Goal: Information Seeking & Learning: Learn about a topic

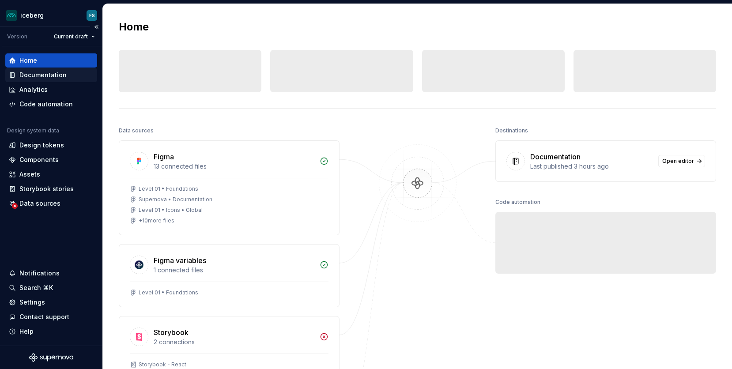
click at [49, 77] on div "Documentation" at bounding box center [42, 75] width 47 height 9
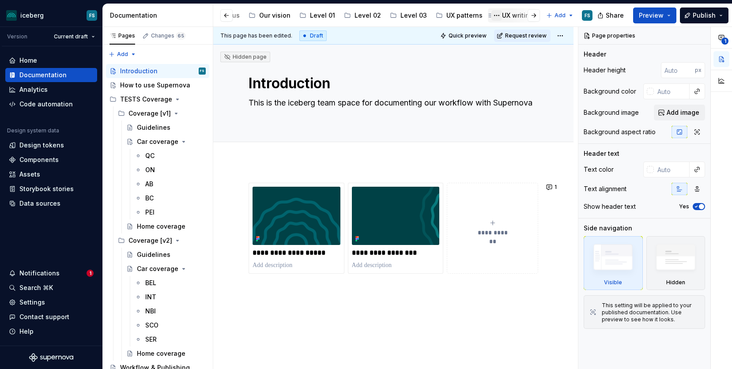
scroll to position [0, 137]
click at [501, 15] on div "UX writing" at bounding box center [516, 15] width 31 height 9
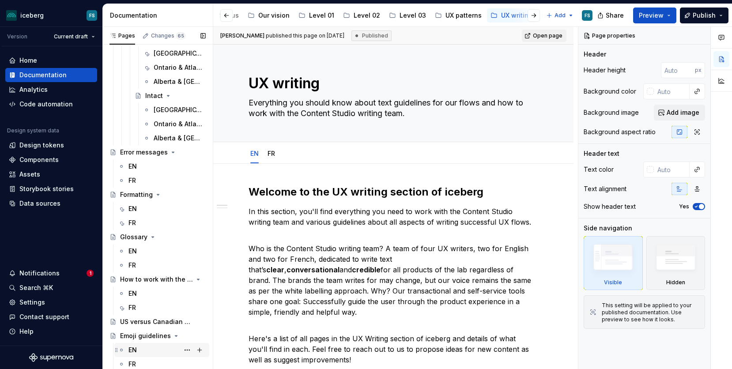
scroll to position [639, 0]
click at [135, 350] on div "EN" at bounding box center [132, 349] width 8 height 9
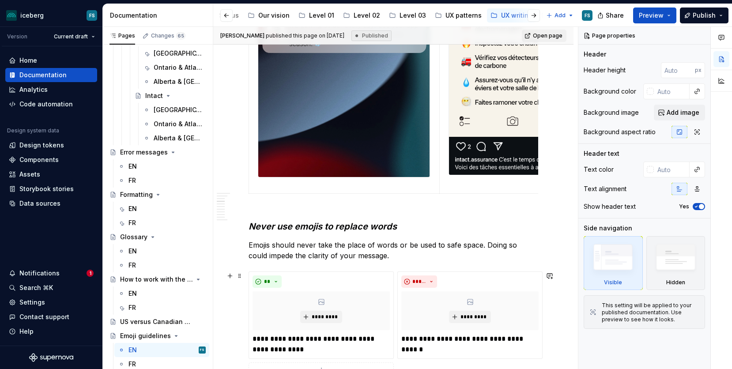
scroll to position [758, 0]
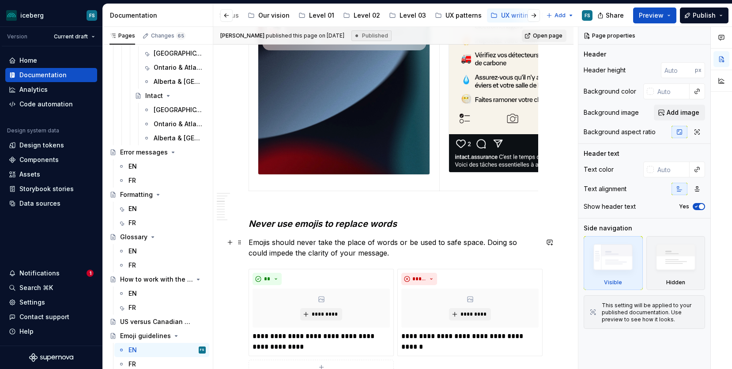
type textarea "*"
drag, startPoint x: 455, startPoint y: 242, endPoint x: 462, endPoint y: 242, distance: 7.5
click at [455, 242] on p "Emojis should never take the place of words or be used to safe space. Doing so …" at bounding box center [392, 247] width 289 height 21
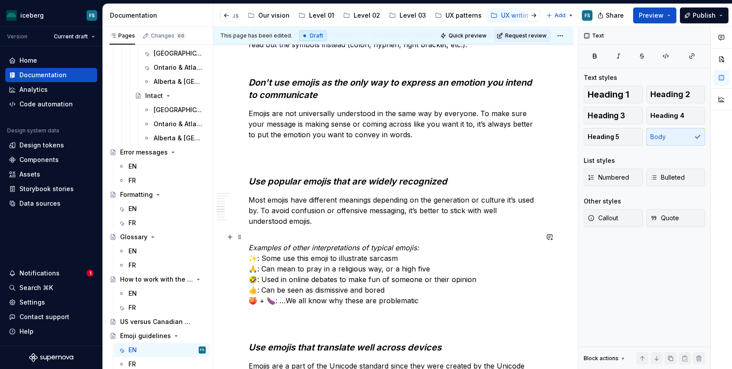
scroll to position [1392, 0]
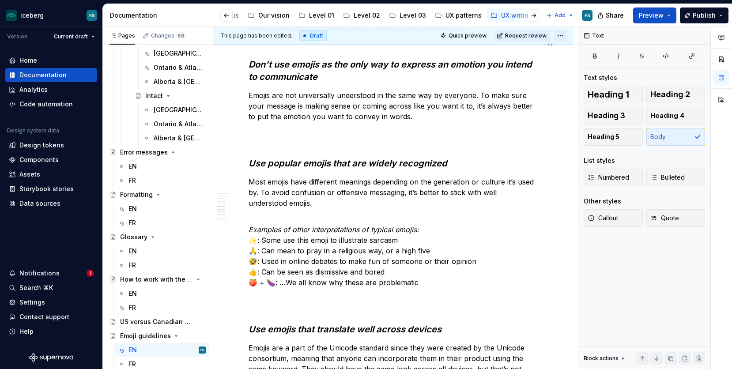
click at [566, 34] on html "iceberg FS Version Current draft Home Documentation Analytics Code automation D…" at bounding box center [366, 184] width 732 height 369
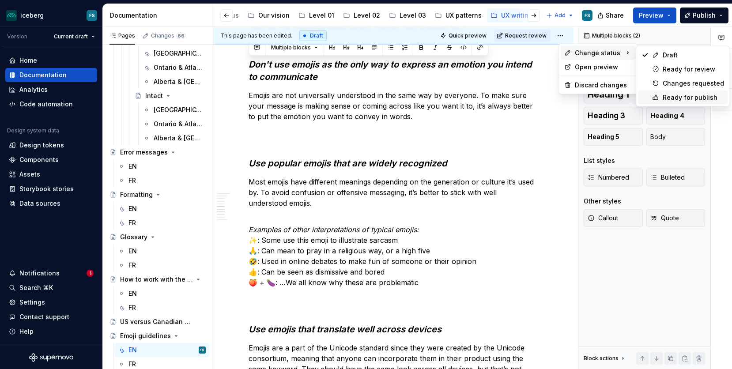
click at [677, 95] on div "Ready for publish" at bounding box center [692, 97] width 61 height 9
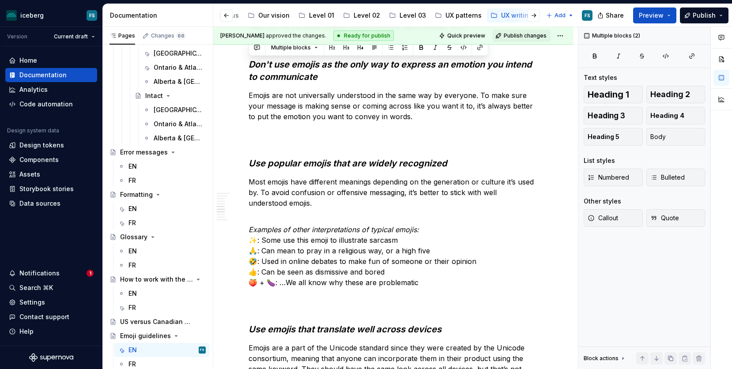
scroll to position [1350, 0]
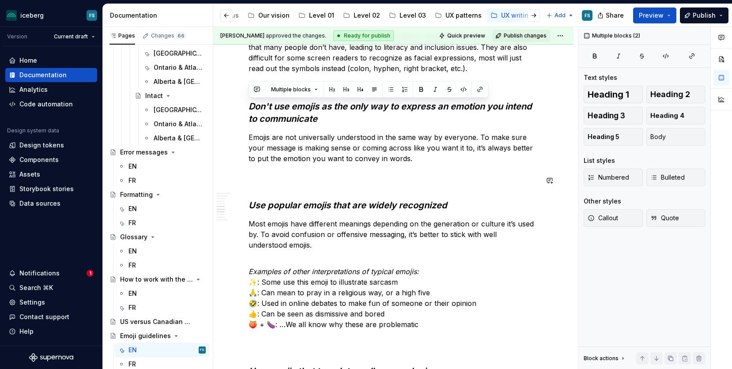
click at [527, 174] on div "Why are emoji guidelines important? Emojis aren’t all created equal. Some trans…" at bounding box center [392, 110] width 289 height 2550
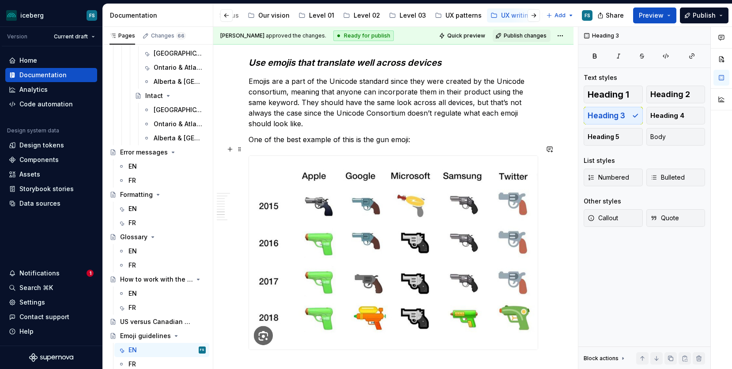
scroll to position [1659, 0]
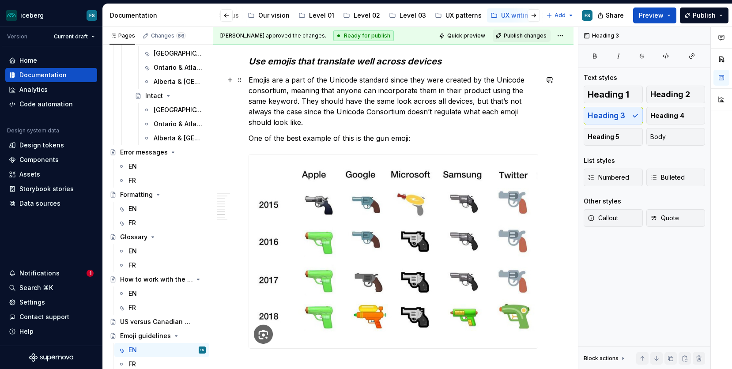
click at [289, 80] on p "Emojis are a part of the Unicode standard since they were created by the Unicod…" at bounding box center [392, 101] width 289 height 53
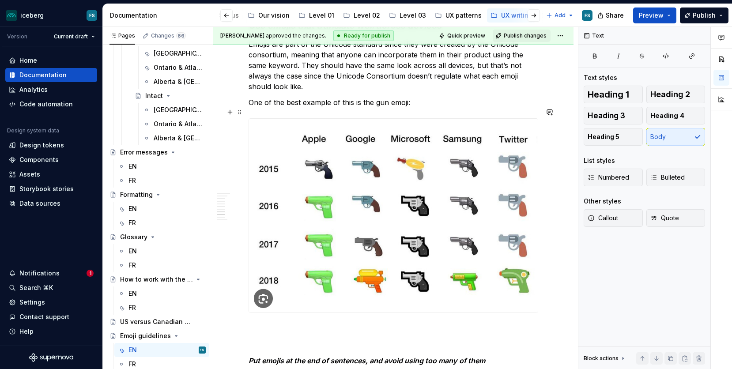
scroll to position [1696, 0]
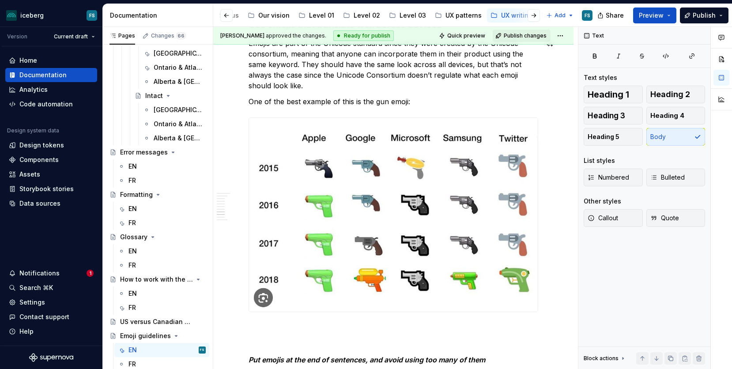
type textarea "*"
